Goal: Task Accomplishment & Management: Manage account settings

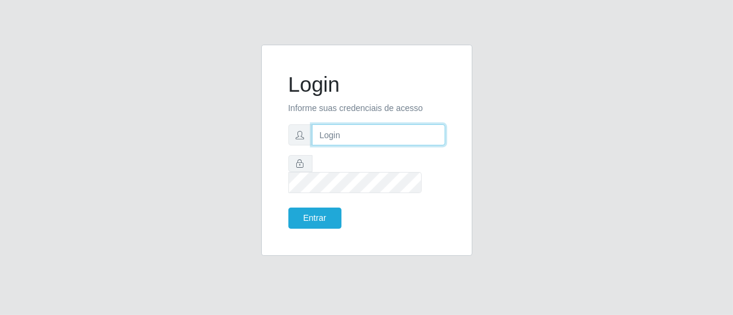
click at [336, 142] on input "text" at bounding box center [378, 134] width 133 height 21
type input "[PERSON_NAME]"
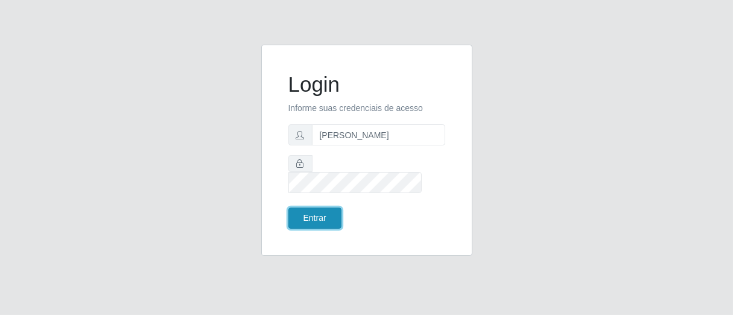
click at [314, 209] on button "Entrar" at bounding box center [315, 218] width 53 height 21
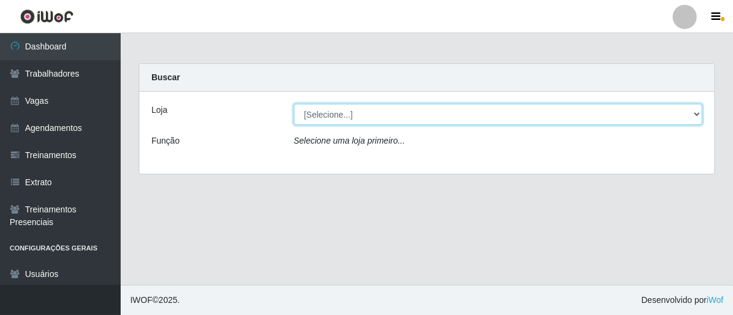
click at [693, 113] on select "[Selecione...] Superbox [GEOGRAPHIC_DATA] - Bessa" at bounding box center [498, 114] width 409 height 21
select select "206"
click at [294, 104] on select "[Selecione...] Superbox [GEOGRAPHIC_DATA] - Bessa" at bounding box center [498, 114] width 409 height 21
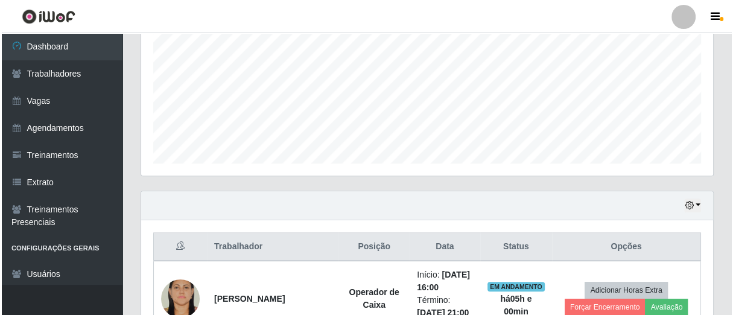
scroll to position [469, 0]
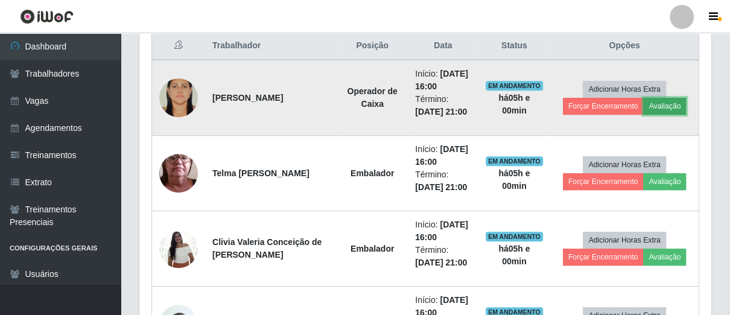
click at [674, 103] on button "Avaliação" at bounding box center [665, 106] width 43 height 17
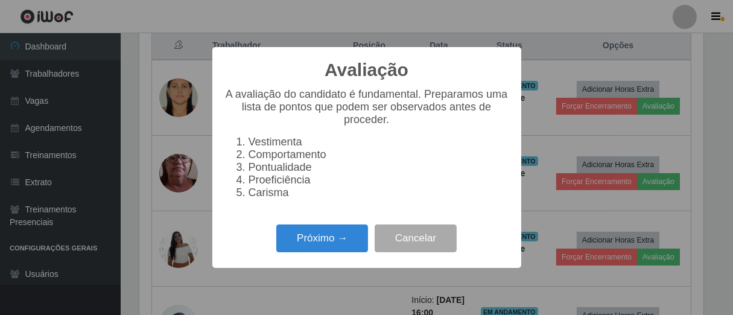
scroll to position [250, 565]
click at [316, 241] on button "Próximo →" at bounding box center [322, 239] width 92 height 28
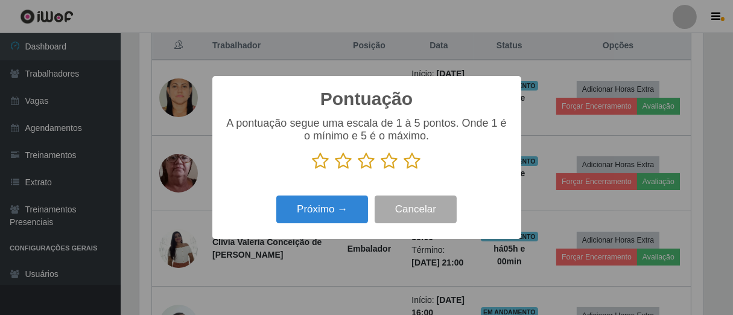
scroll to position [603416, 603102]
click at [419, 162] on icon at bounding box center [412, 161] width 17 height 18
click at [404, 170] on input "radio" at bounding box center [404, 170] width 0 height 0
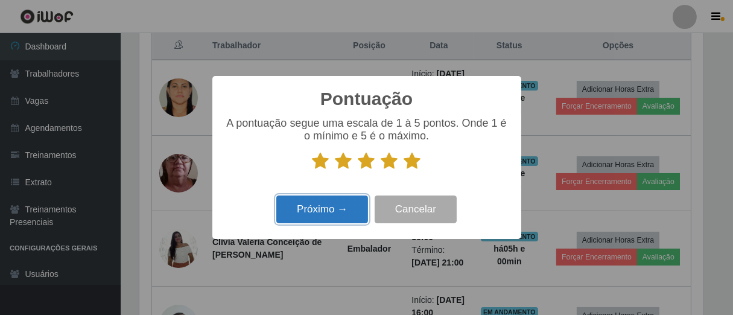
click at [341, 212] on button "Próximo →" at bounding box center [322, 210] width 92 height 28
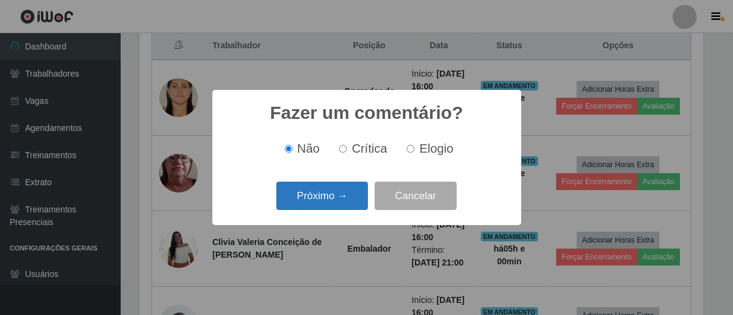
click at [356, 202] on button "Próximo →" at bounding box center [322, 196] width 92 height 28
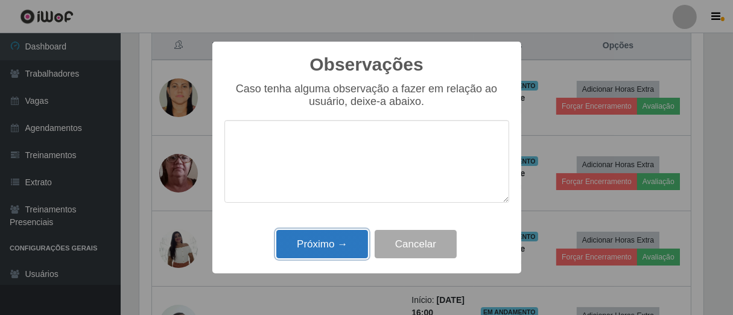
click at [333, 246] on button "Próximo →" at bounding box center [322, 244] width 92 height 28
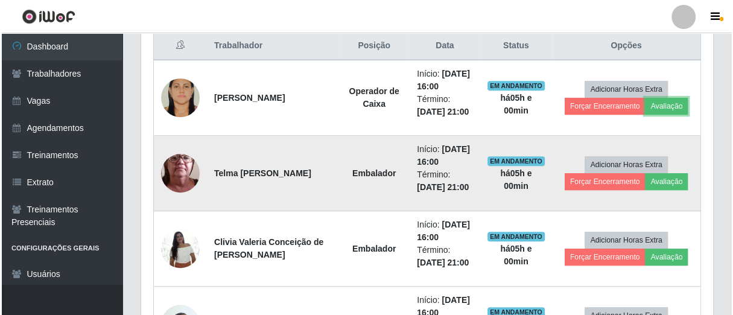
scroll to position [250, 572]
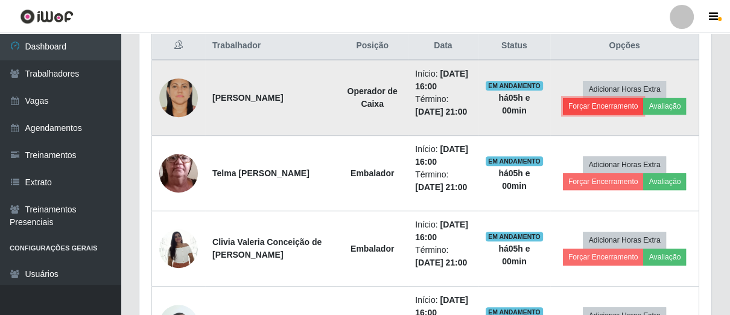
click at [597, 108] on button "Forçar Encerramento" at bounding box center [603, 106] width 81 height 17
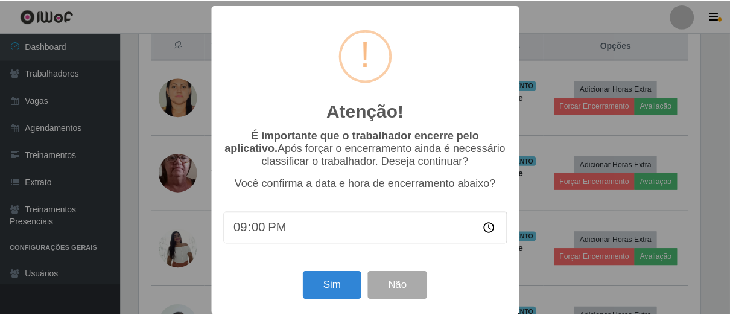
scroll to position [14, 0]
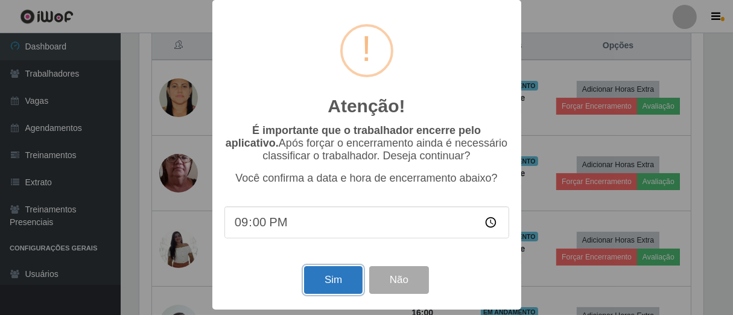
click at [325, 275] on button "Sim" at bounding box center [333, 280] width 59 height 28
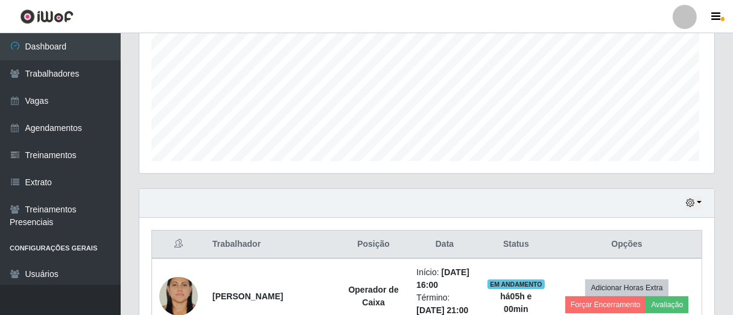
scroll to position [603416, 603102]
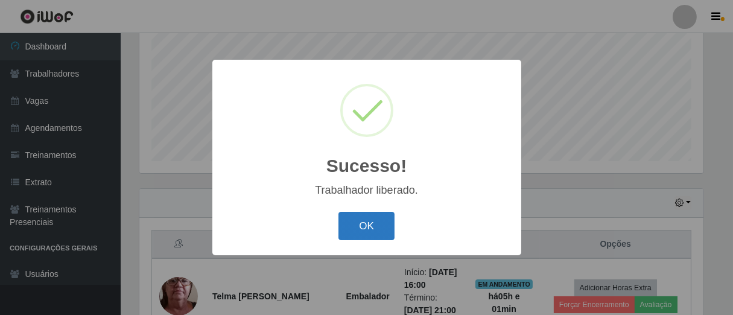
click at [377, 223] on button "OK" at bounding box center [367, 226] width 56 height 28
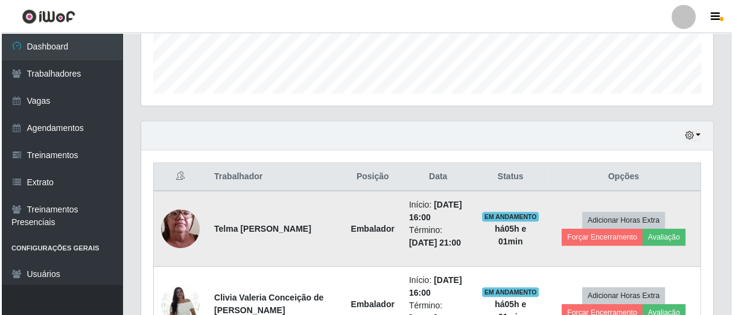
scroll to position [250, 572]
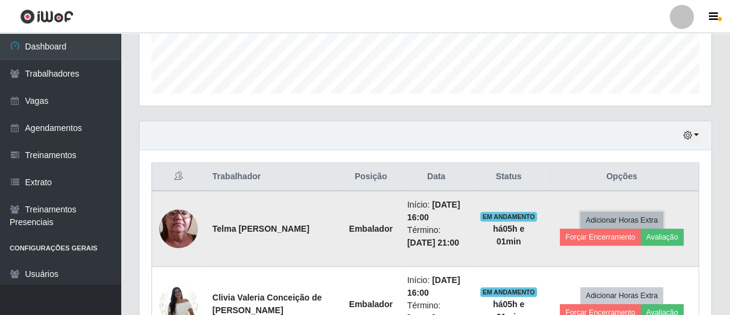
click at [659, 224] on button "Adicionar Horas Extra" at bounding box center [622, 220] width 83 height 17
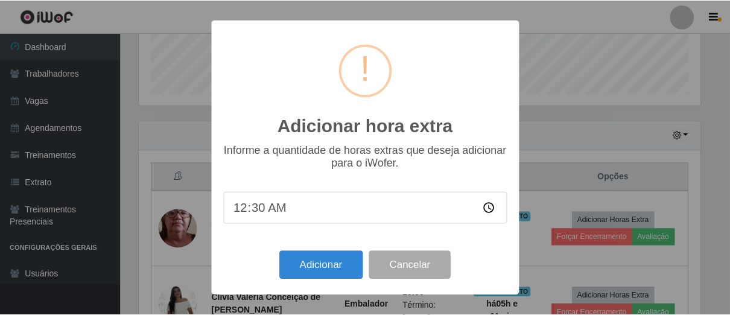
scroll to position [250, 565]
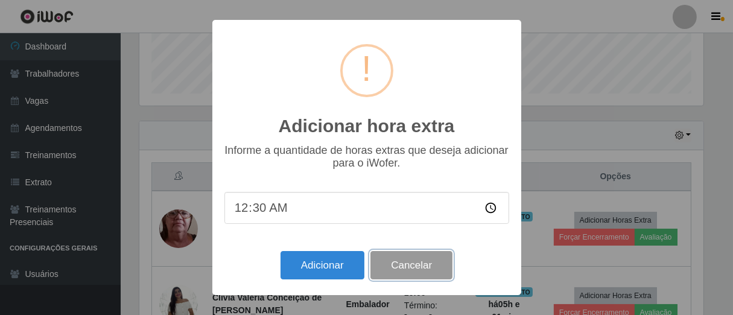
click at [422, 262] on button "Cancelar" at bounding box center [412, 265] width 82 height 28
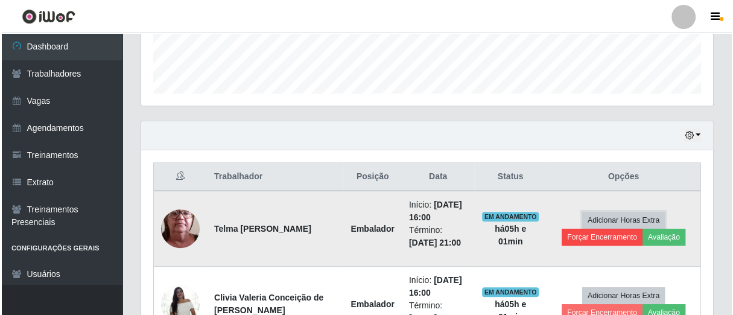
scroll to position [250, 572]
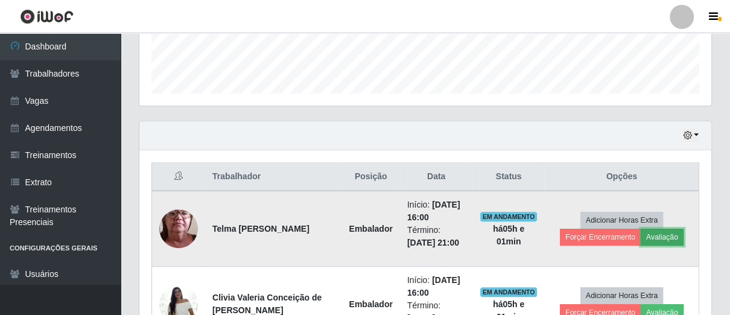
click at [652, 237] on button "Avaliação" at bounding box center [662, 237] width 43 height 17
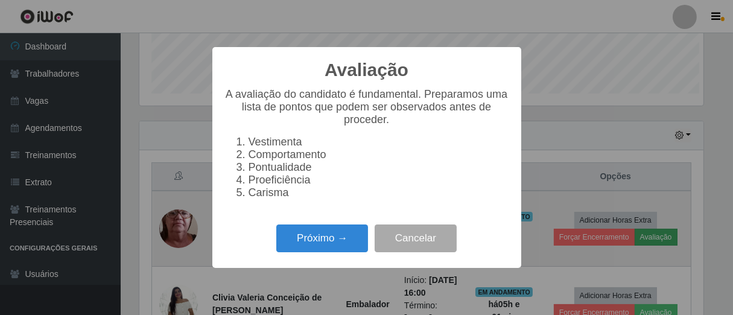
scroll to position [250, 565]
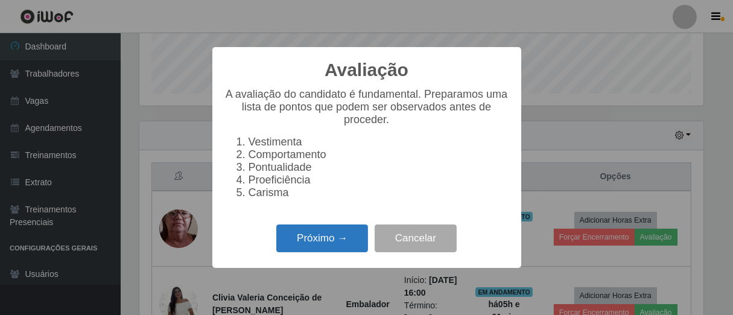
click at [314, 253] on button "Próximo →" at bounding box center [322, 239] width 92 height 28
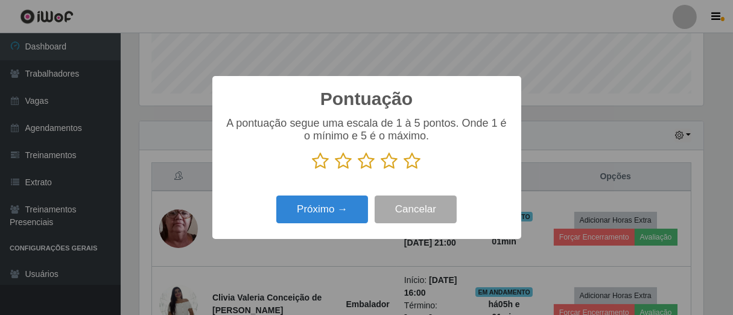
scroll to position [603416, 603102]
click at [345, 165] on icon at bounding box center [344, 161] width 17 height 18
click at [336, 170] on input "radio" at bounding box center [336, 170] width 0 height 0
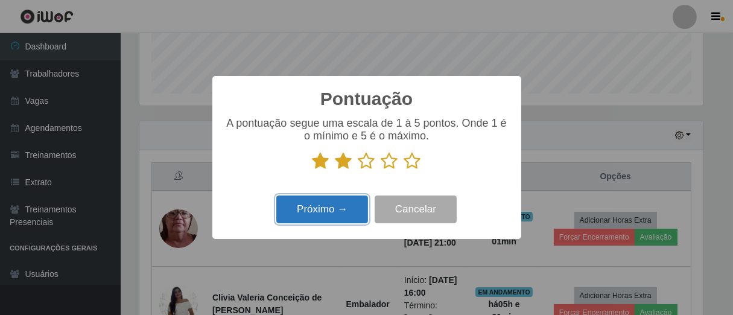
click at [328, 207] on button "Próximo →" at bounding box center [322, 210] width 92 height 28
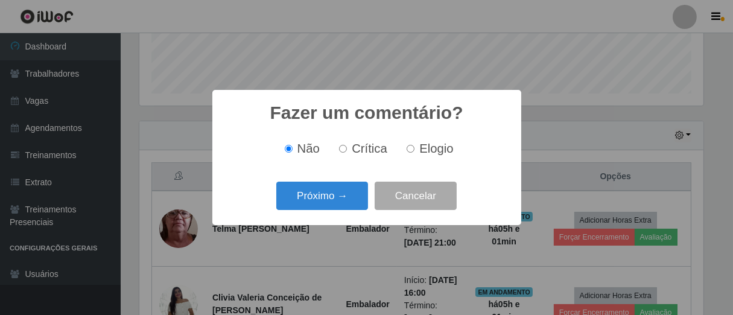
click at [344, 149] on input "Crítica" at bounding box center [343, 149] width 8 height 8
radio input "true"
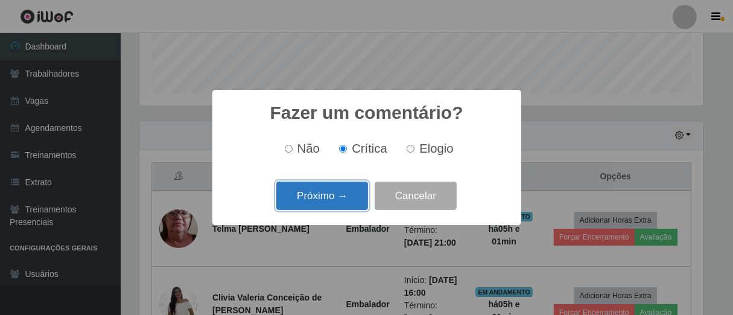
click at [337, 184] on button "Próximo →" at bounding box center [322, 196] width 92 height 28
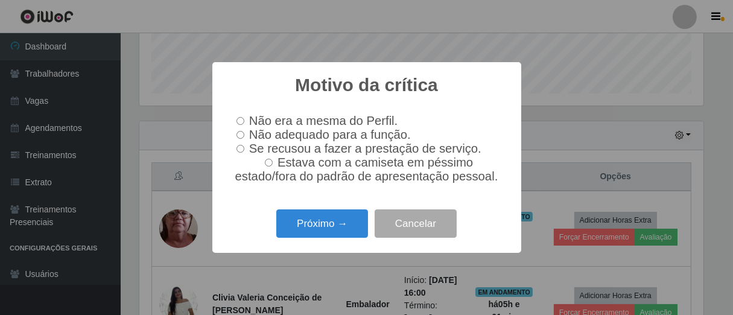
click at [244, 133] on input "Não adequado para a função." at bounding box center [241, 135] width 8 height 8
radio input "true"
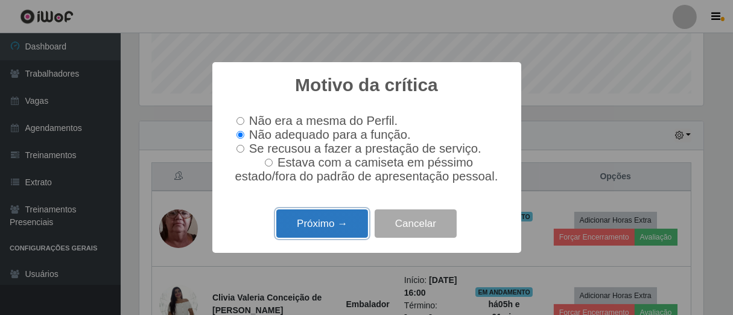
click at [343, 231] on button "Próximo →" at bounding box center [322, 223] width 92 height 28
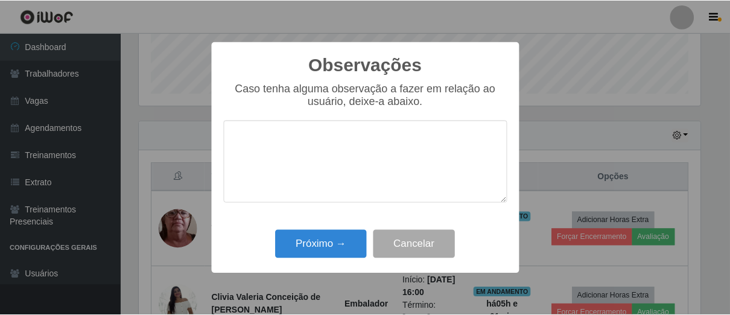
scroll to position [0, 0]
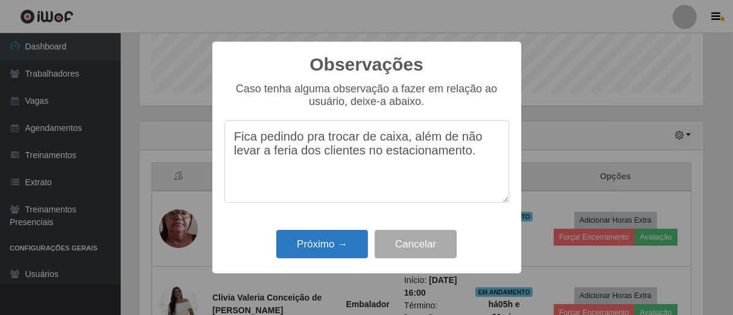
type textarea "Fica pedindo pra trocar de caixa, além de não levar a feria dos clientes no est…"
click at [306, 243] on button "Próximo →" at bounding box center [322, 244] width 92 height 28
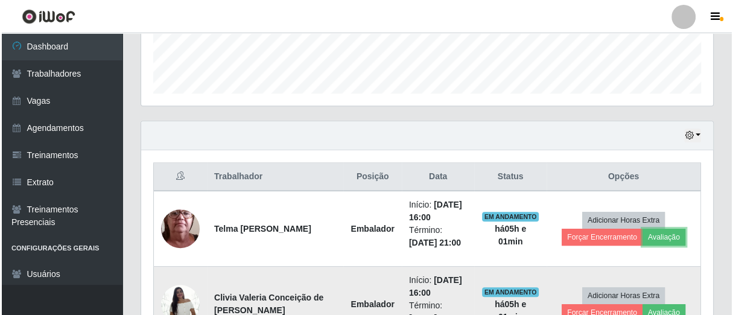
scroll to position [405, 0]
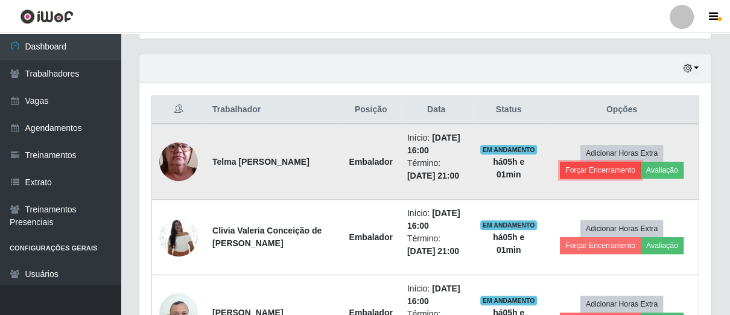
click at [600, 168] on button "Forçar Encerramento" at bounding box center [600, 170] width 81 height 17
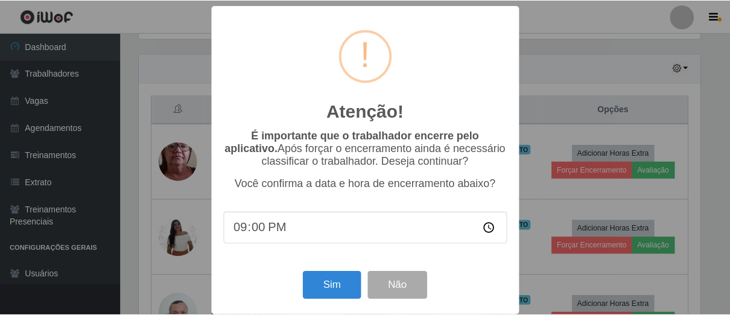
scroll to position [14, 0]
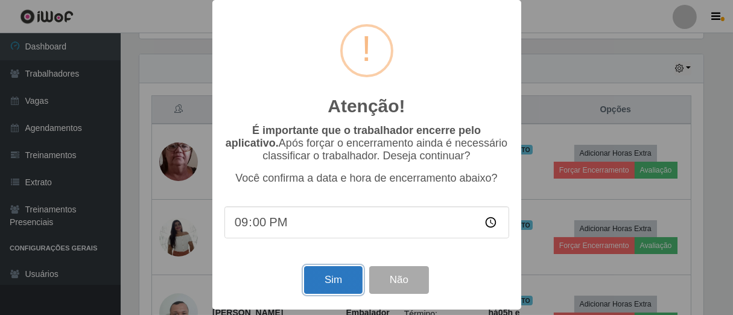
click at [319, 272] on button "Sim" at bounding box center [333, 280] width 59 height 28
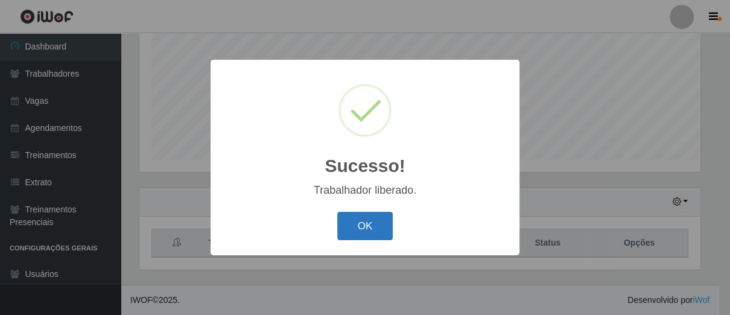
scroll to position [250, 565]
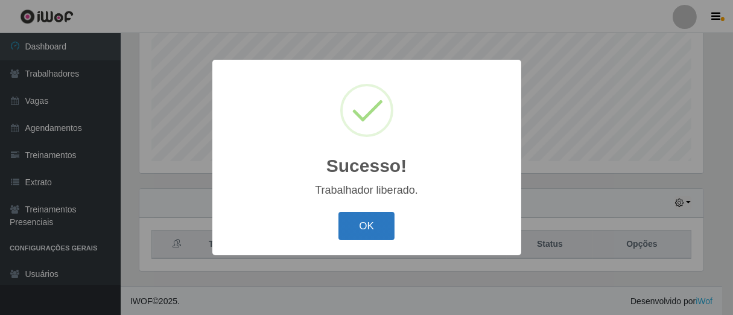
click at [362, 231] on button "OK" at bounding box center [367, 226] width 56 height 28
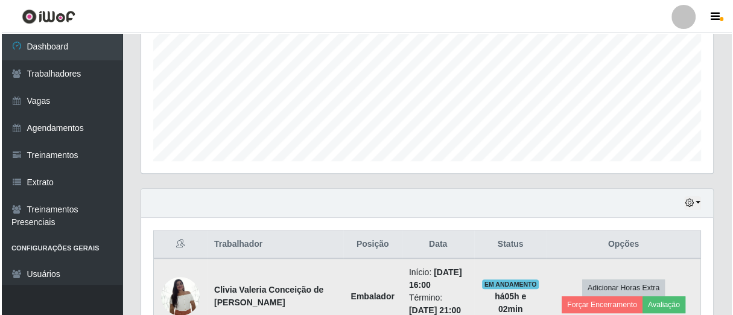
scroll to position [472, 0]
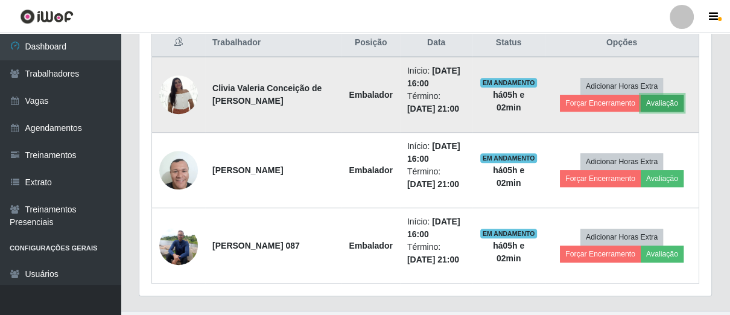
click at [664, 95] on button "Avaliação" at bounding box center [662, 103] width 43 height 17
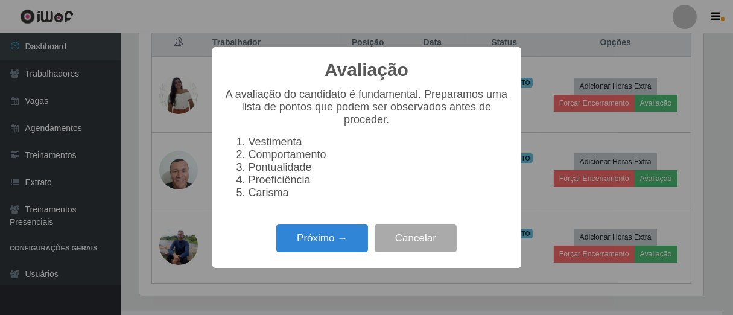
scroll to position [250, 565]
click at [331, 235] on button "Próximo →" at bounding box center [322, 239] width 92 height 28
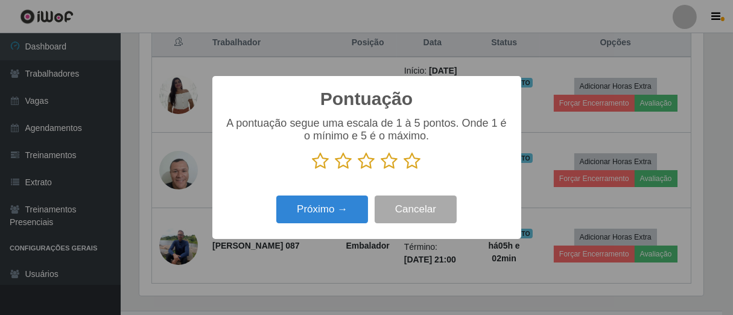
click at [420, 170] on icon at bounding box center [412, 161] width 17 height 18
click at [404, 170] on input "radio" at bounding box center [404, 170] width 0 height 0
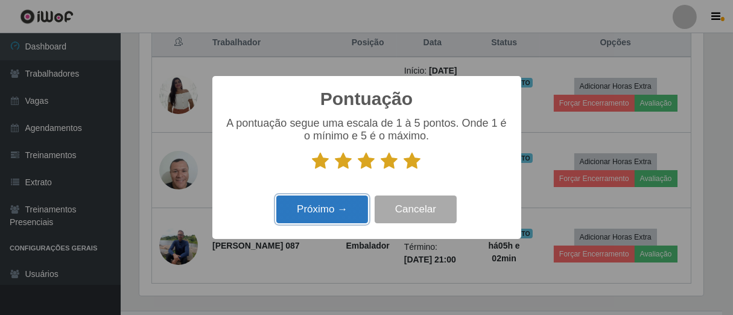
click at [337, 217] on button "Próximo →" at bounding box center [322, 210] width 92 height 28
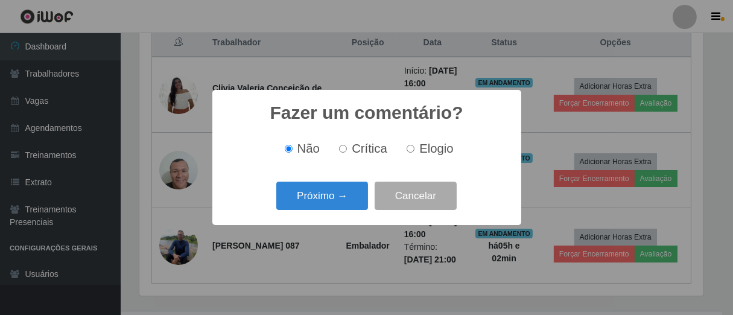
click at [333, 208] on button "Próximo →" at bounding box center [322, 196] width 92 height 28
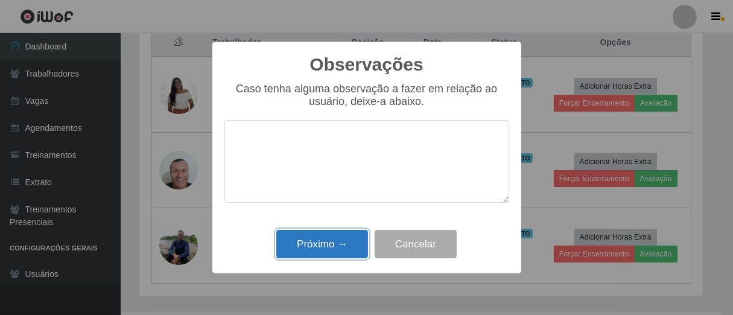
click at [327, 240] on button "Próximo →" at bounding box center [322, 244] width 92 height 28
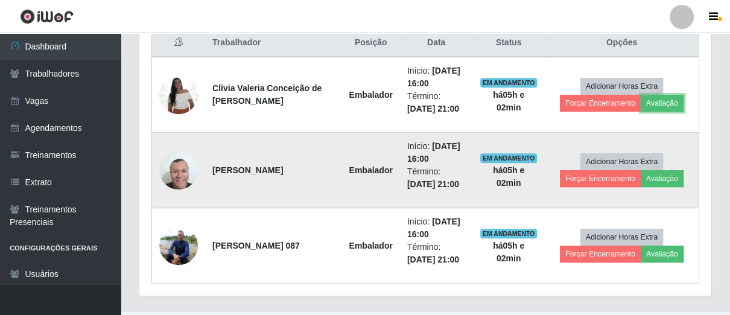
scroll to position [250, 572]
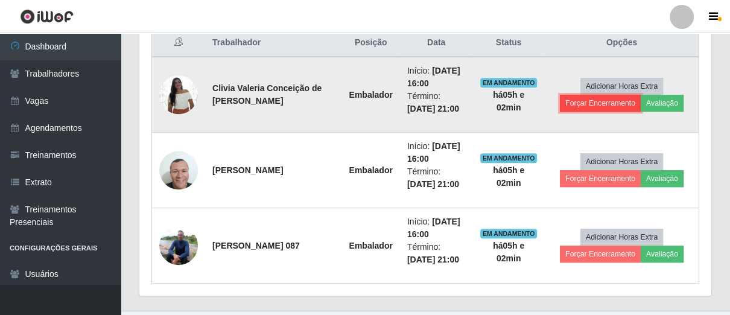
click at [573, 97] on button "Forçar Encerramento" at bounding box center [600, 103] width 81 height 17
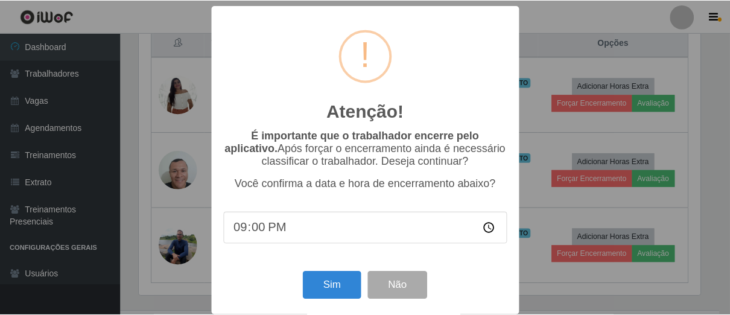
scroll to position [14, 0]
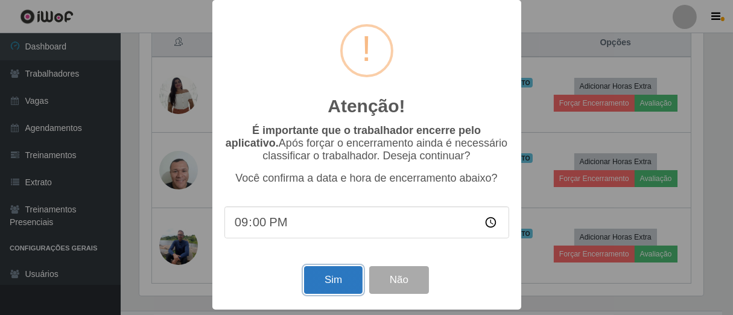
click at [325, 270] on button "Sim" at bounding box center [333, 280] width 59 height 28
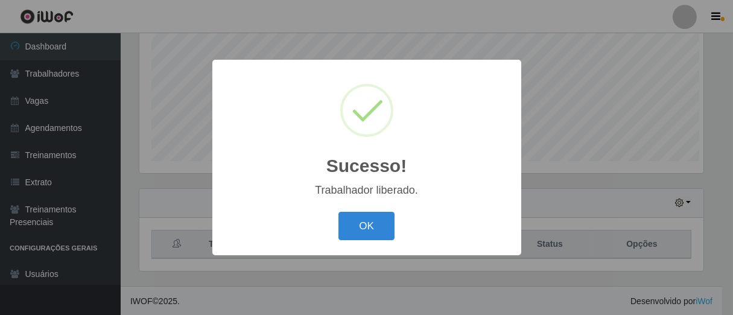
scroll to position [250, 565]
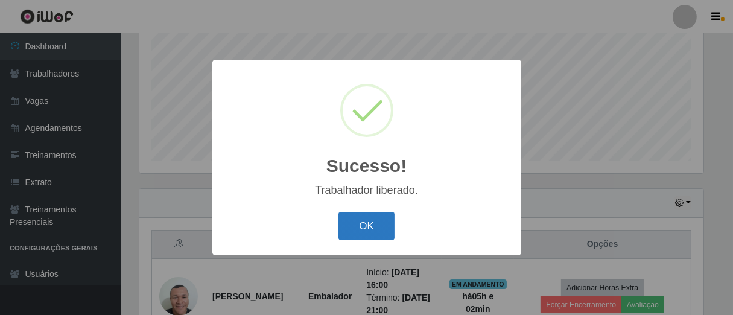
click at [368, 227] on button "OK" at bounding box center [367, 226] width 56 height 28
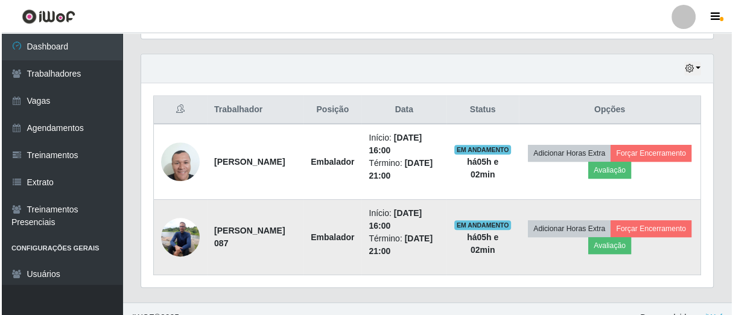
scroll to position [421, 0]
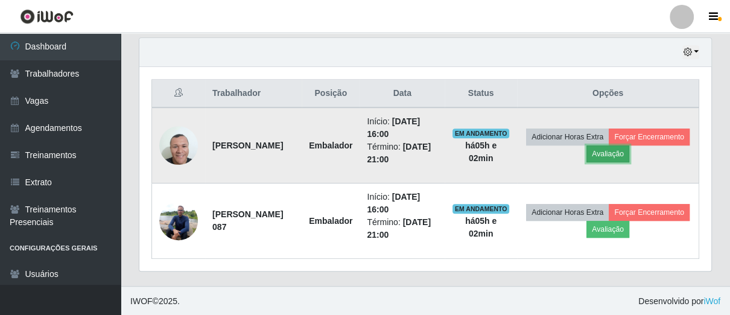
click at [630, 153] on button "Avaliação" at bounding box center [608, 153] width 43 height 17
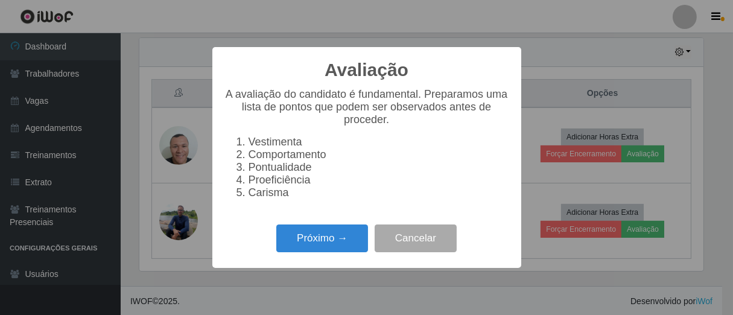
scroll to position [603416, 603102]
click at [322, 252] on button "Próximo →" at bounding box center [322, 239] width 92 height 28
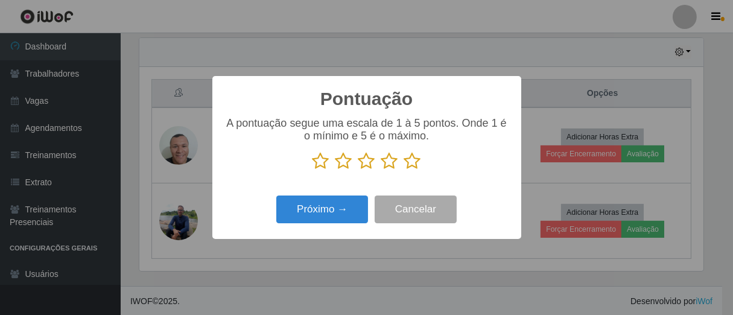
click at [414, 164] on icon at bounding box center [412, 161] width 17 height 18
click at [404, 170] on input "radio" at bounding box center [404, 170] width 0 height 0
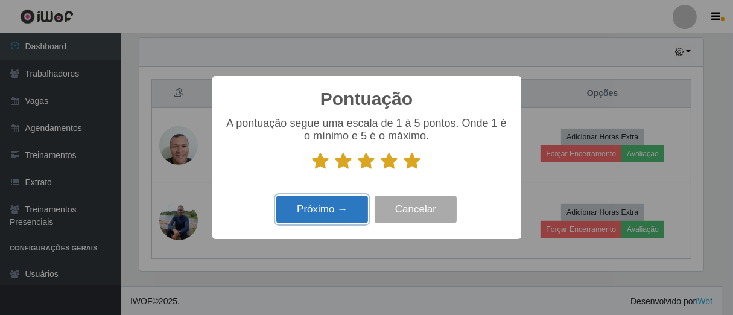
click at [333, 208] on button "Próximo →" at bounding box center [322, 210] width 92 height 28
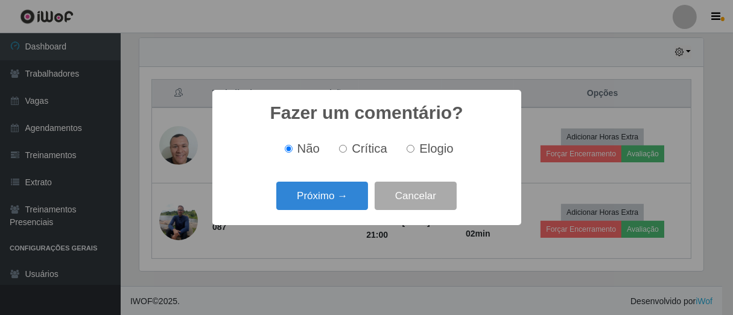
click at [333, 208] on button "Próximo →" at bounding box center [322, 196] width 92 height 28
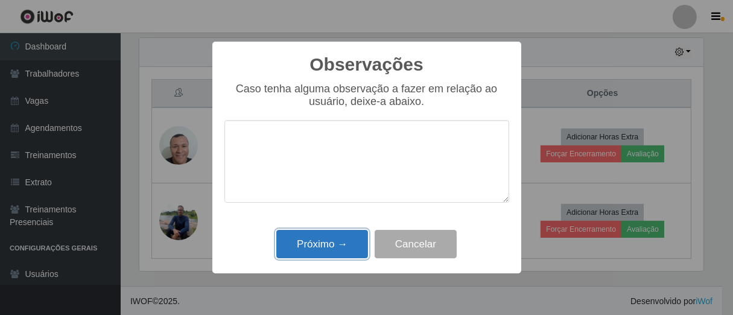
click at [330, 243] on button "Próximo →" at bounding box center [322, 244] width 92 height 28
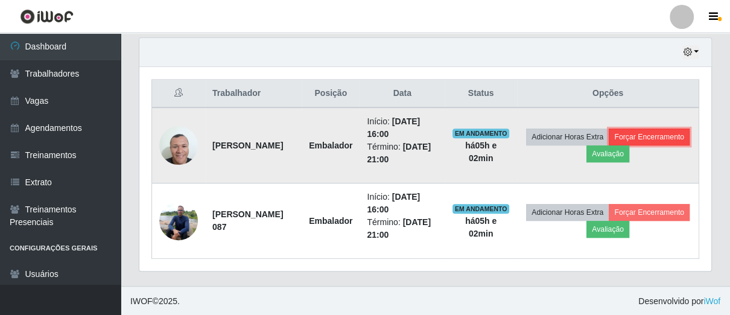
click at [629, 145] on button "Forçar Encerramento" at bounding box center [649, 137] width 81 height 17
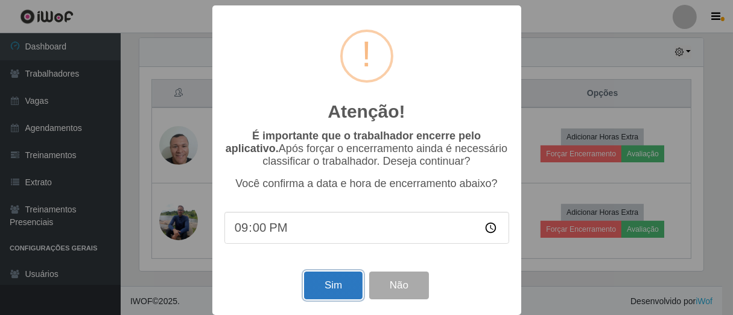
click at [321, 295] on button "Sim" at bounding box center [333, 286] width 59 height 28
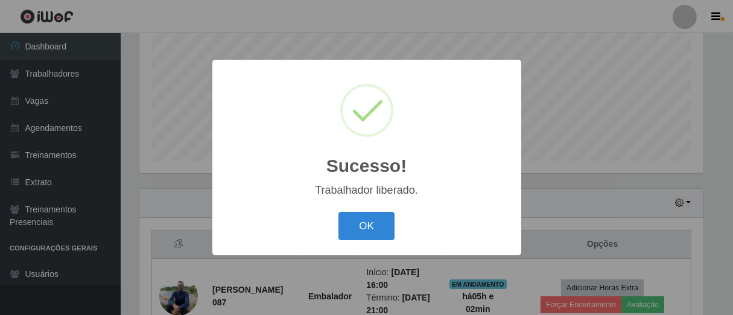
click at [394, 233] on button "OK" at bounding box center [367, 226] width 56 height 28
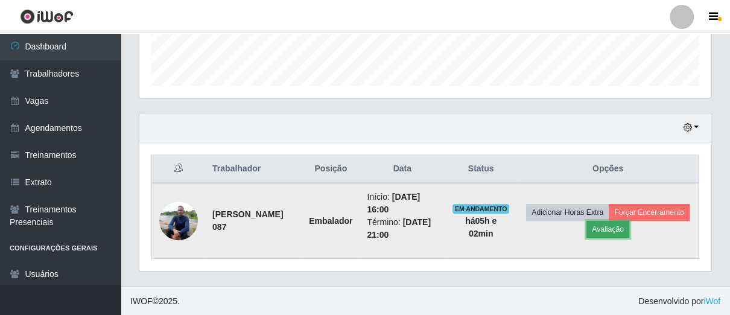
click at [630, 225] on button "Avaliação" at bounding box center [608, 229] width 43 height 17
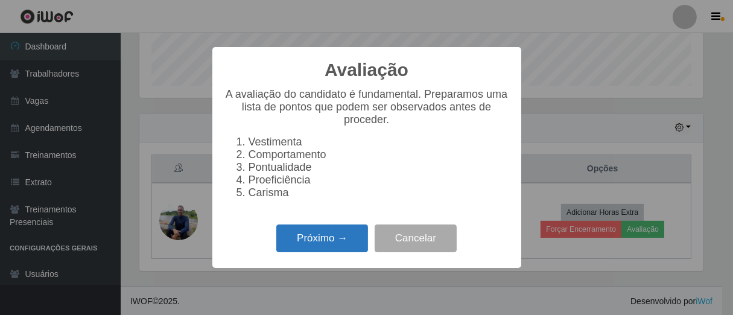
click at [303, 251] on button "Próximo →" at bounding box center [322, 239] width 92 height 28
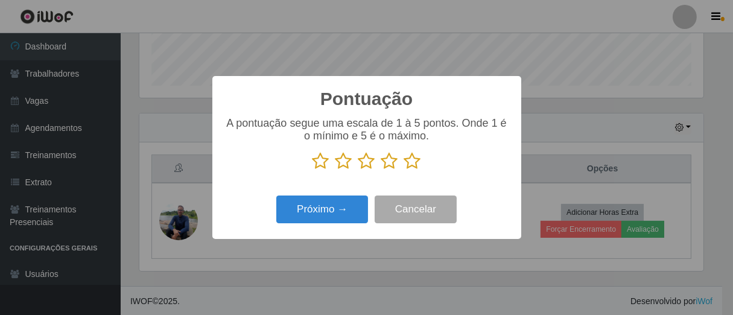
click at [411, 162] on icon at bounding box center [412, 161] width 17 height 18
click at [404, 170] on input "radio" at bounding box center [404, 170] width 0 height 0
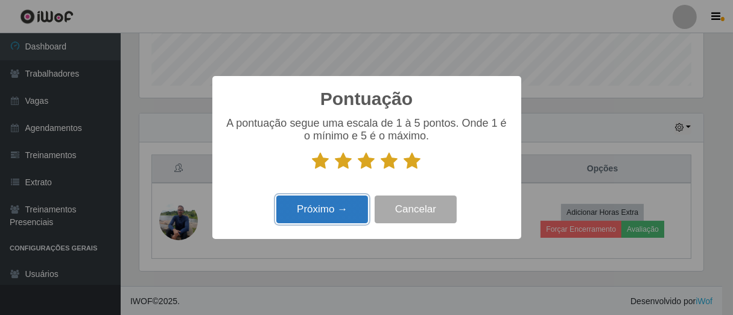
click at [341, 206] on button "Próximo →" at bounding box center [322, 210] width 92 height 28
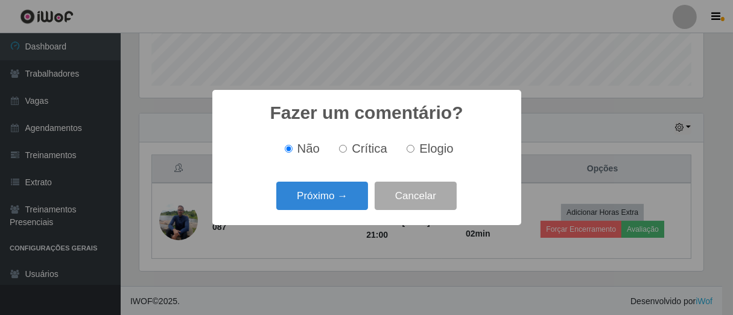
click at [340, 206] on button "Próximo →" at bounding box center [322, 196] width 92 height 28
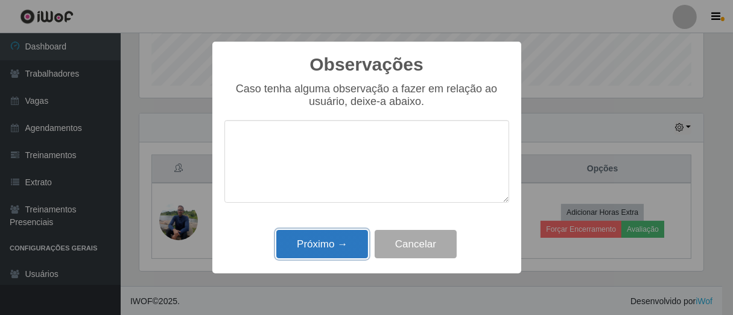
click at [329, 251] on button "Próximo →" at bounding box center [322, 244] width 92 height 28
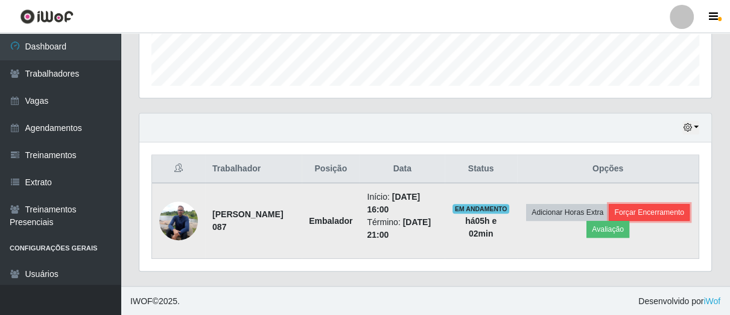
click at [609, 221] on button "Forçar Encerramento" at bounding box center [649, 212] width 81 height 17
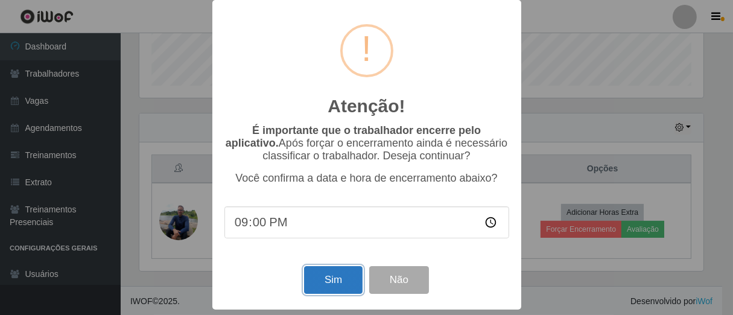
click at [346, 275] on button "Sim" at bounding box center [333, 280] width 59 height 28
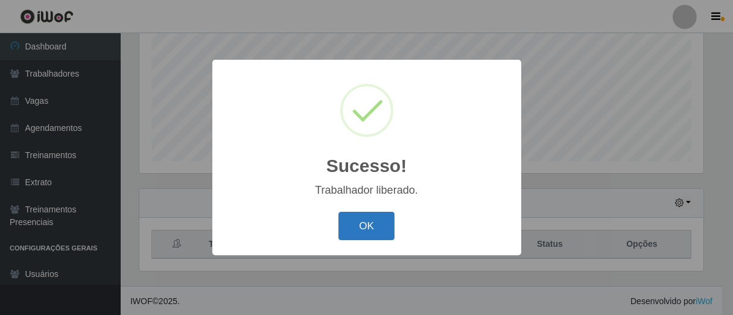
click at [372, 232] on button "OK" at bounding box center [367, 226] width 56 height 28
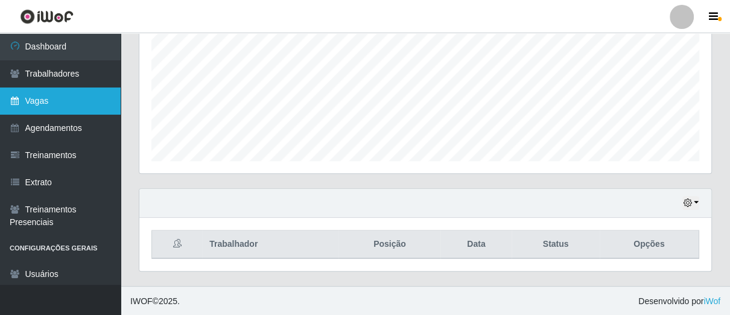
click at [79, 101] on link "Vagas" at bounding box center [60, 101] width 121 height 27
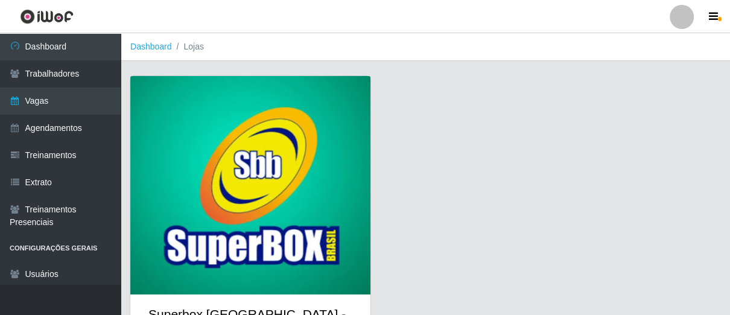
click at [202, 154] on img at bounding box center [250, 185] width 240 height 219
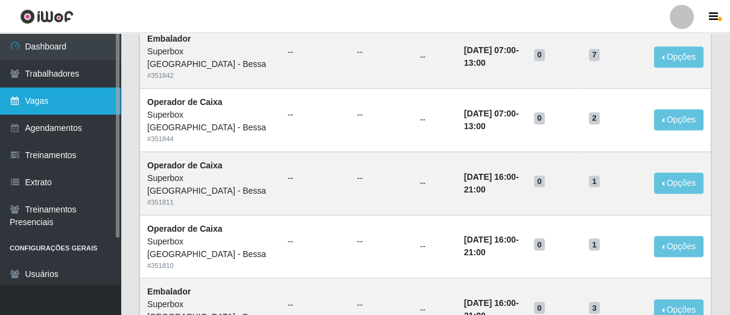
click at [82, 100] on link "Vagas" at bounding box center [60, 101] width 121 height 27
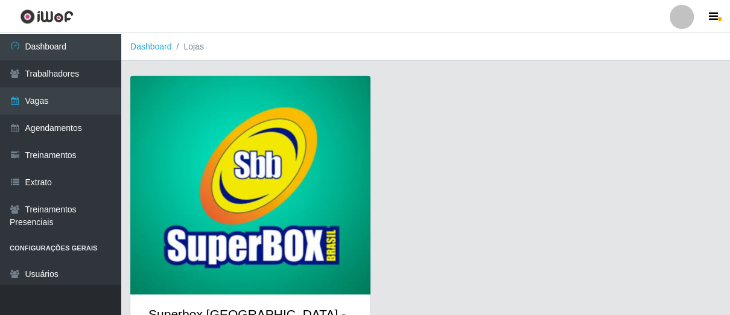
click at [212, 188] on img at bounding box center [250, 185] width 240 height 219
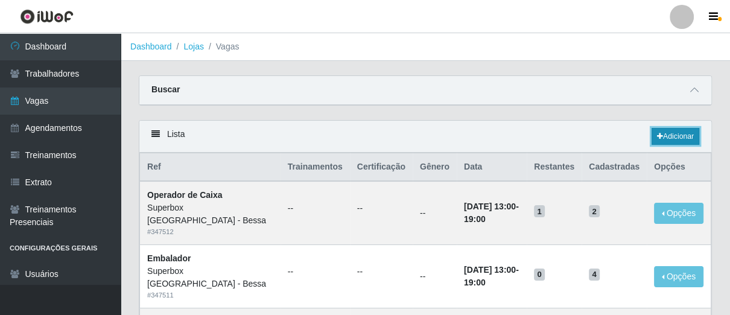
click at [668, 141] on link "Adicionar" at bounding box center [676, 136] width 48 height 17
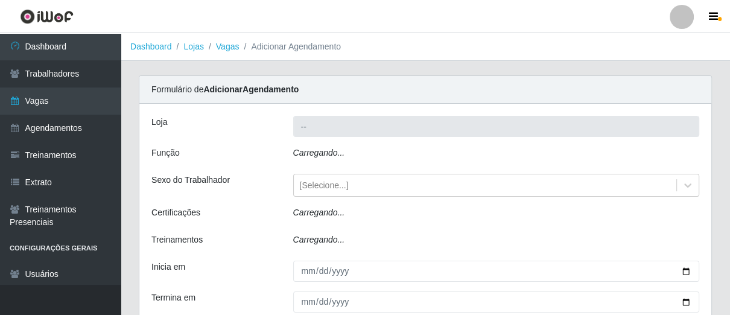
type input "Superbox [GEOGRAPHIC_DATA] - Bessa"
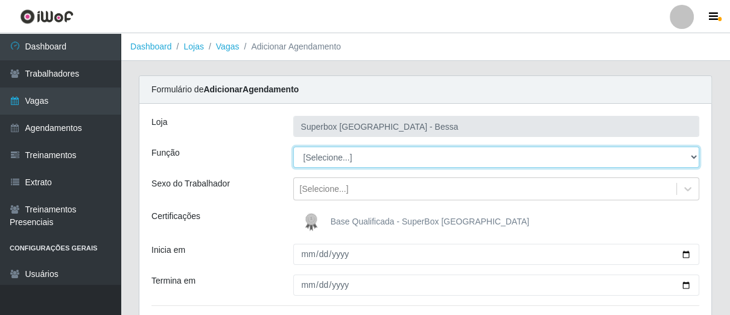
drag, startPoint x: 694, startPoint y: 155, endPoint x: 681, endPoint y: 155, distance: 12.7
click at [694, 155] on select "[Selecione...] ASG ASG + ASG ++ Embalador Embalador + Embalador ++ Operador de …" at bounding box center [496, 157] width 407 height 21
select select "1"
click at [293, 147] on select "[Selecione...] ASG ASG + ASG ++ Embalador Embalador + Embalador ++ Operador de …" at bounding box center [496, 157] width 407 height 21
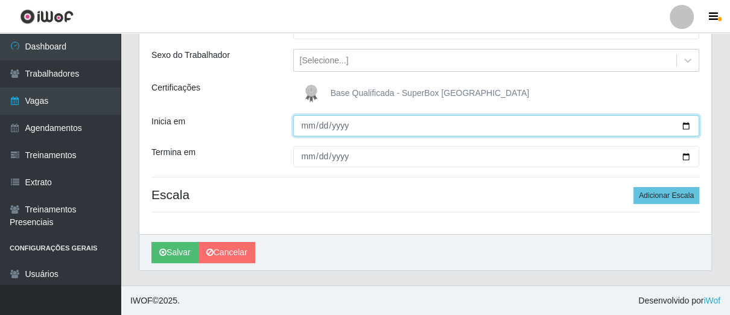
click at [309, 130] on input "Inicia em" at bounding box center [496, 125] width 407 height 21
type input "[DATE]"
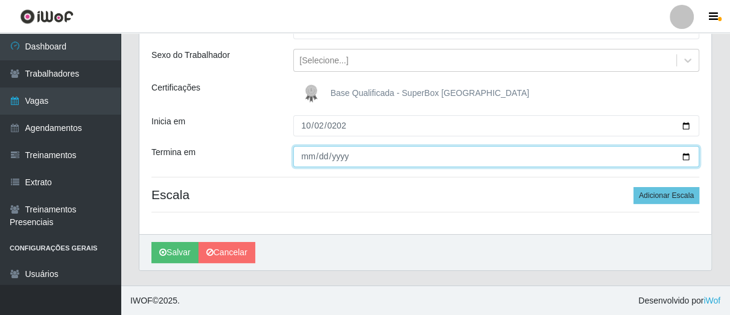
click at [305, 159] on input "Termina em" at bounding box center [496, 156] width 407 height 21
type input "[DATE]"
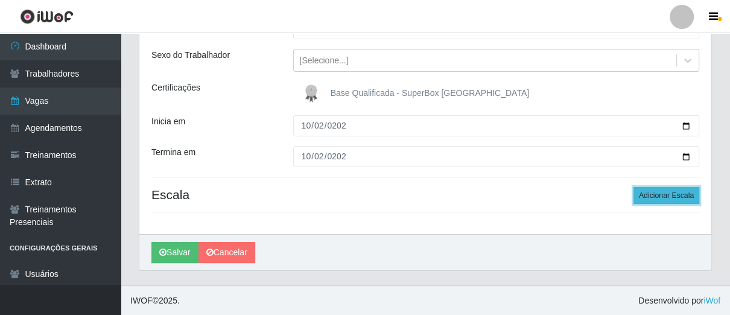
click at [662, 191] on button "Adicionar Escala" at bounding box center [667, 195] width 66 height 17
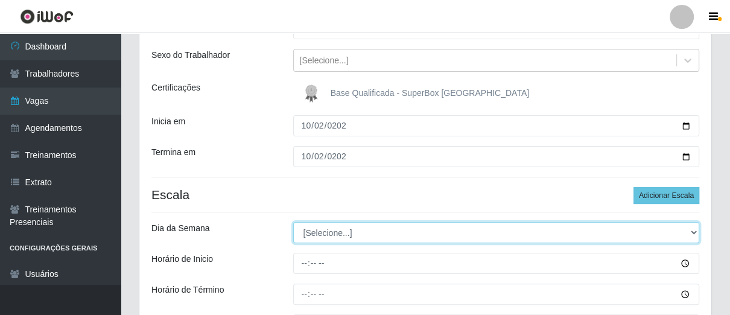
click at [695, 232] on select "[Selecione...] Segunda Terça Quarta Quinta Sexta Sábado Domingo" at bounding box center [496, 232] width 407 height 21
select select "4"
click at [293, 222] on select "[Selecione...] Segunda Terça Quarta Quinta Sexta Sábado Domingo" at bounding box center [496, 232] width 407 height 21
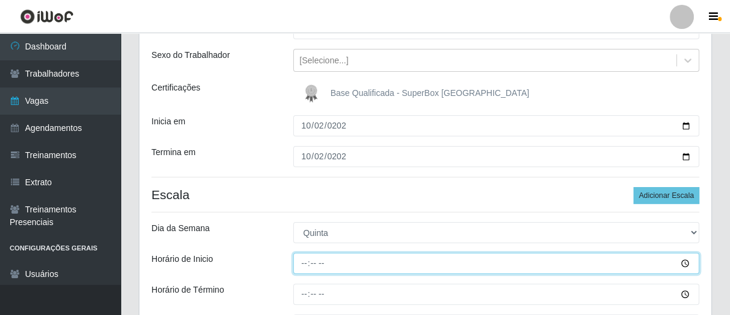
click at [297, 263] on input "Horário de Inicio" at bounding box center [496, 263] width 407 height 21
type input "07:00"
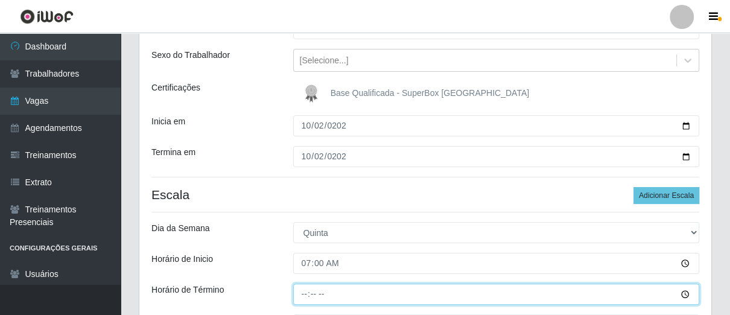
click at [302, 295] on input "Horário de Término" at bounding box center [496, 294] width 407 height 21
type input "13:00"
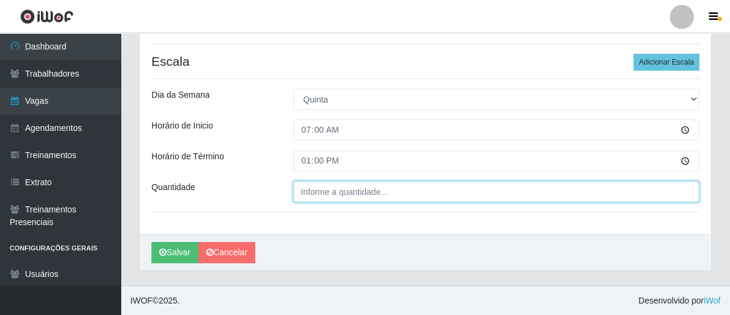
click at [342, 196] on input "Quantidade" at bounding box center [496, 191] width 407 height 21
type input "01_"
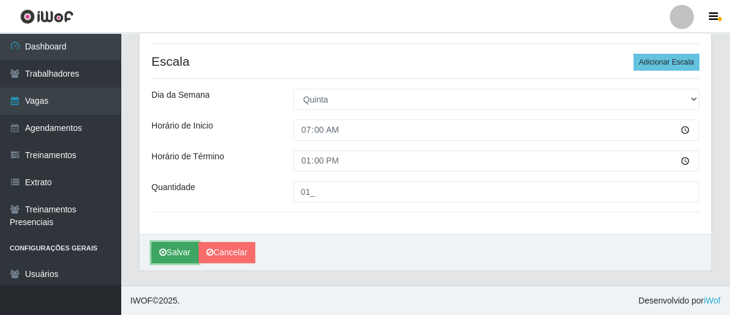
click at [170, 255] on button "Salvar" at bounding box center [175, 252] width 47 height 21
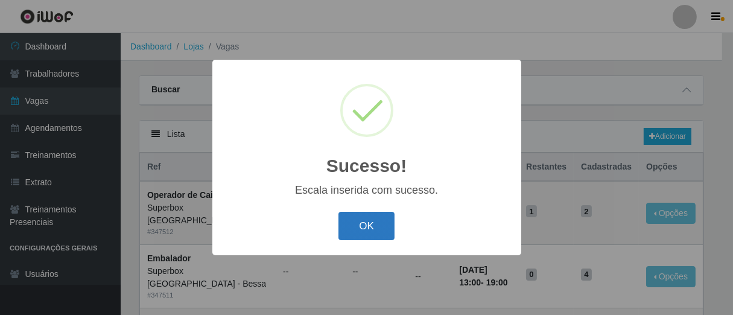
click at [376, 238] on button "OK" at bounding box center [367, 226] width 56 height 28
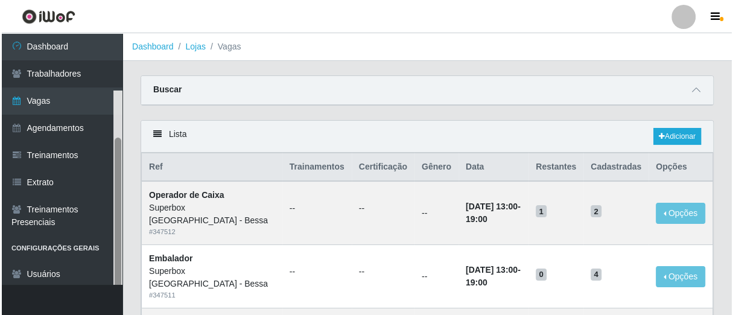
scroll to position [57, 0]
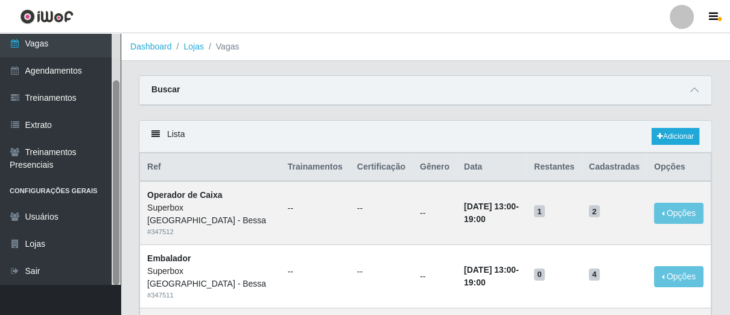
drag, startPoint x: 114, startPoint y: 216, endPoint x: 63, endPoint y: 285, distance: 85.8
click at [84, 295] on div "Dashboard Trabalhadores Vagas Agendamentos Treinamentos Extrato Treinamentos Pr…" at bounding box center [60, 174] width 121 height 282
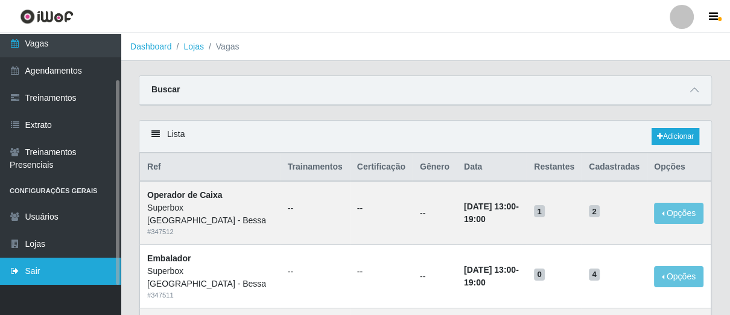
click at [48, 279] on link "Sair" at bounding box center [60, 271] width 121 height 27
